Goal: Task Accomplishment & Management: Manage account settings

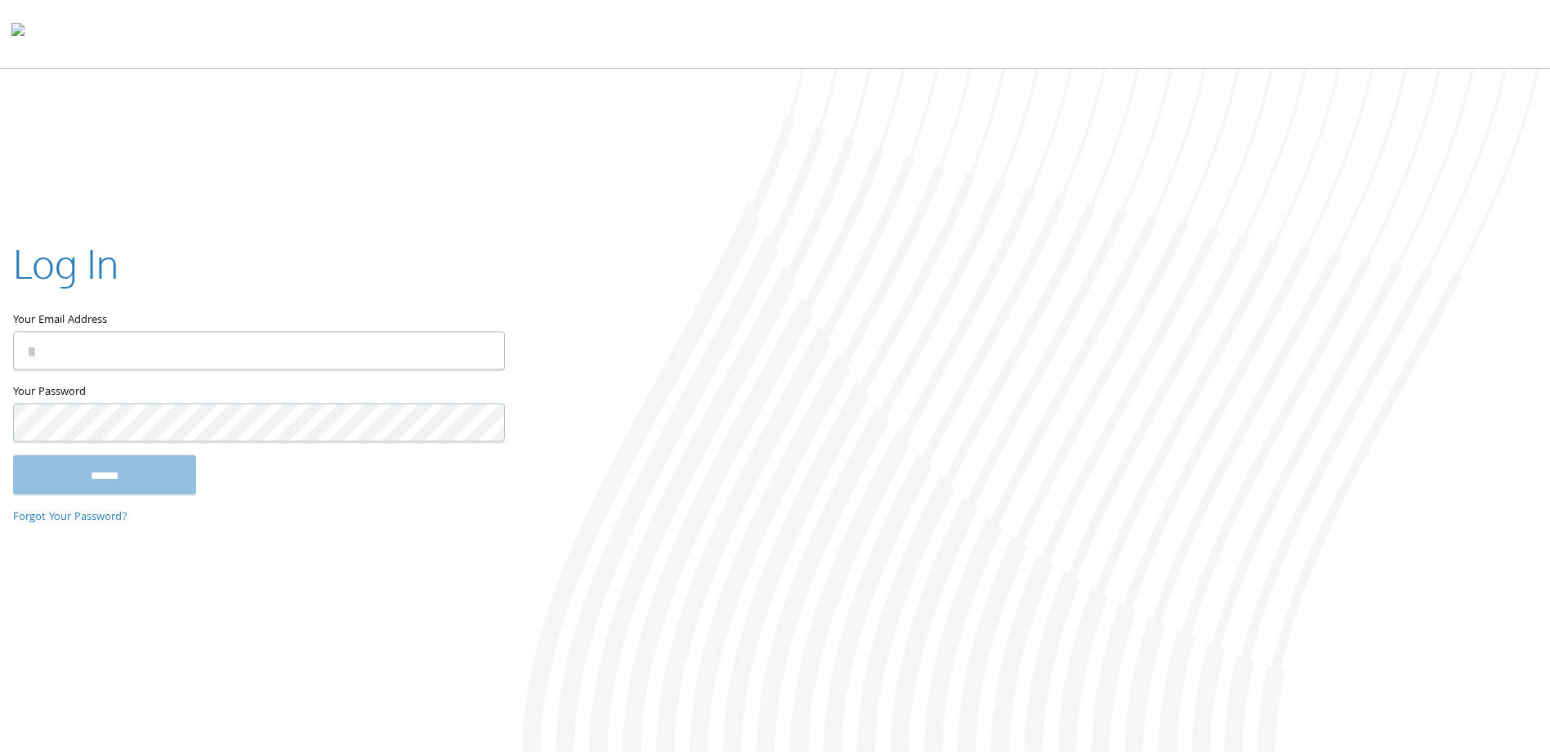
type input "**********"
click at [189, 484] on input "******" at bounding box center [104, 474] width 183 height 39
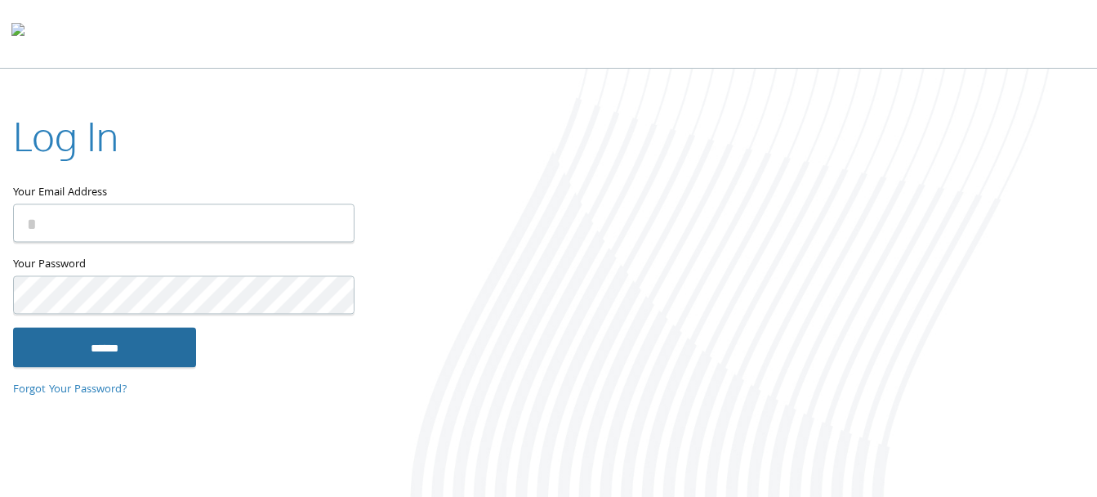
type input "**********"
click at [146, 352] on input "******" at bounding box center [104, 347] width 183 height 39
